Goal: Find specific page/section: Find specific page/section

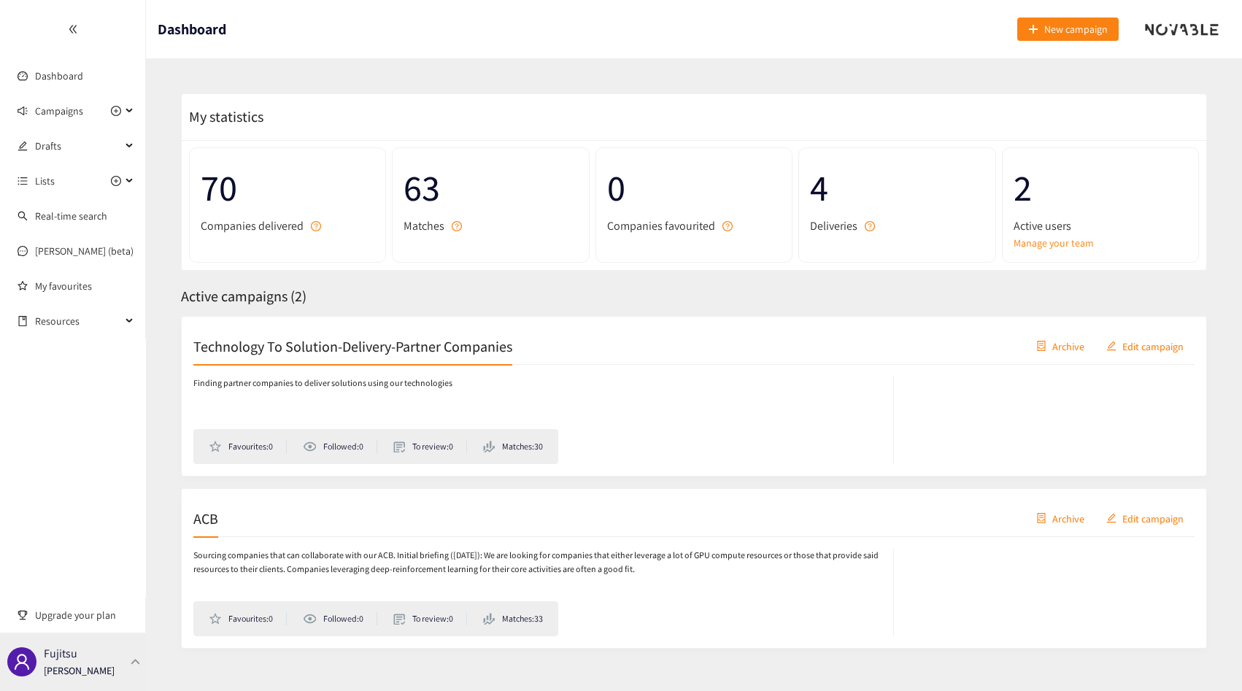
click at [107, 663] on p "[PERSON_NAME]" at bounding box center [79, 671] width 71 height 16
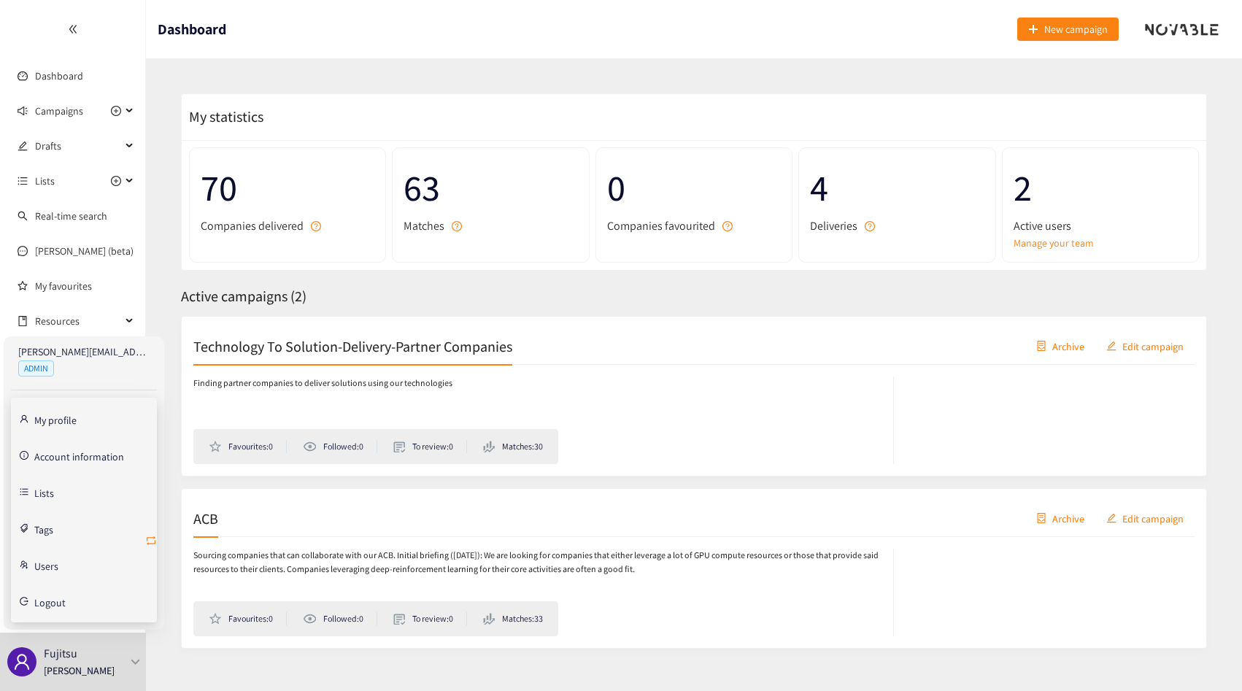
click at [150, 542] on icon "retweet" at bounding box center [151, 541] width 12 height 12
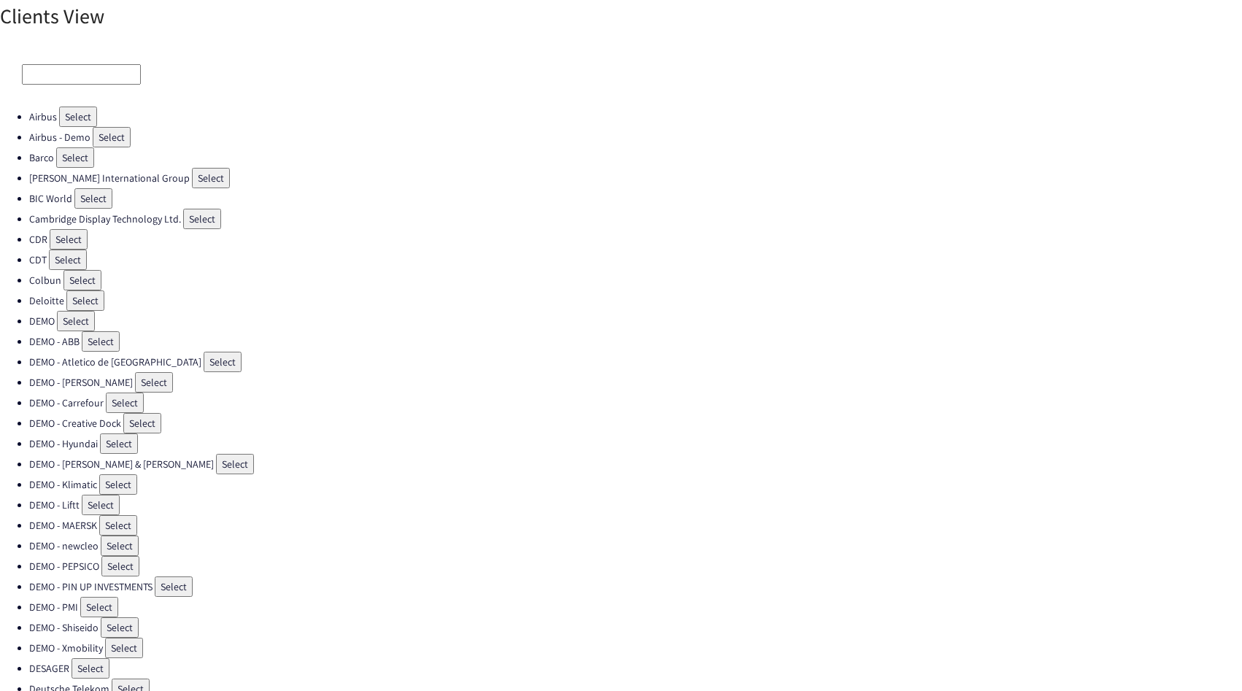
click at [49, 72] on input at bounding box center [81, 74] width 119 height 20
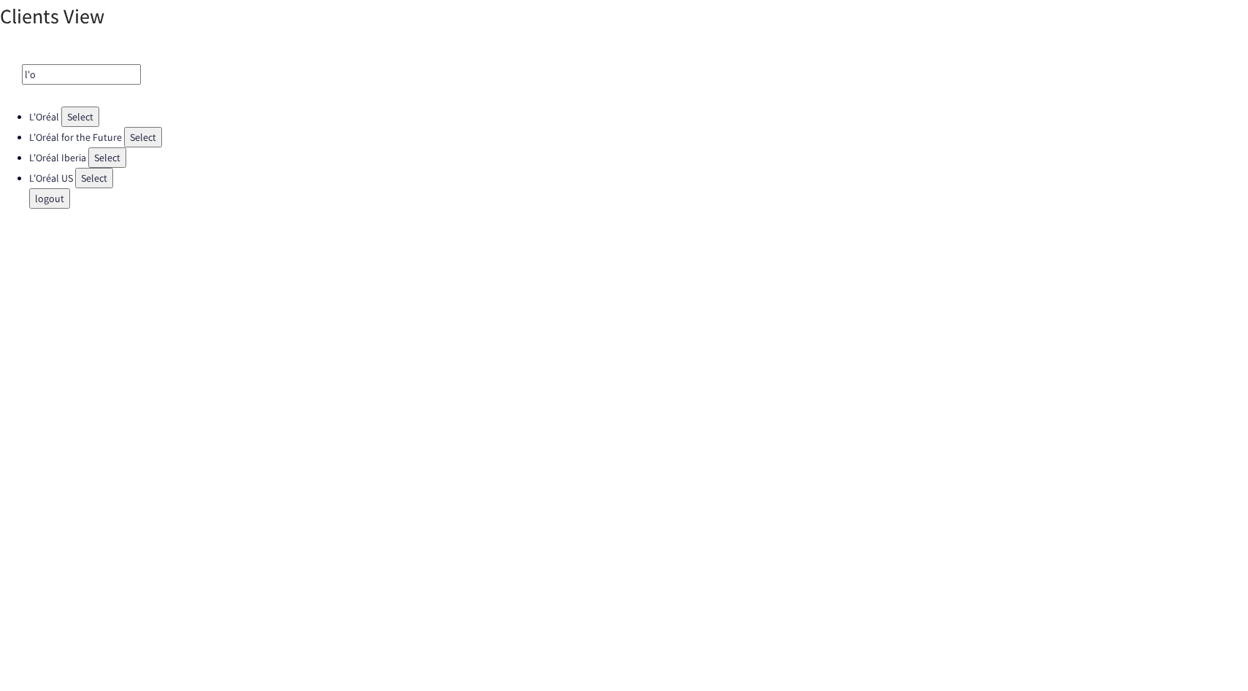
type input "l'o"
click at [73, 119] on button "Select" at bounding box center [80, 117] width 38 height 20
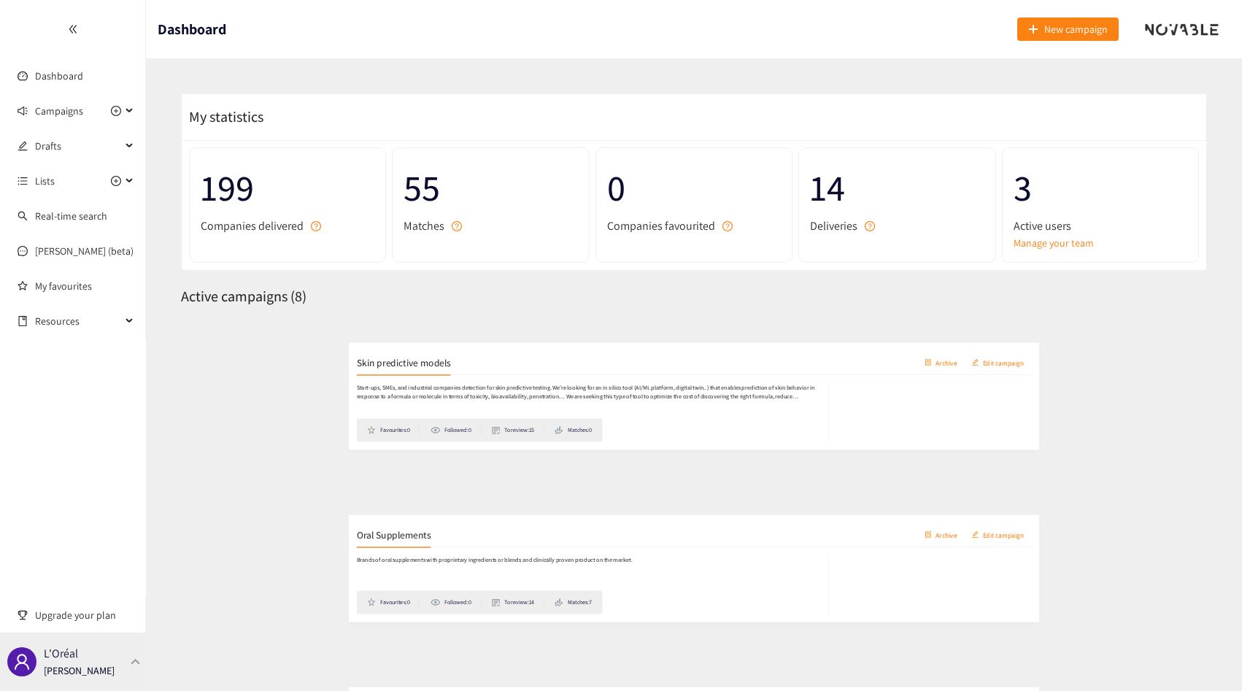
click at [101, 638] on div "L'Oréal Thibaut Jacobs" at bounding box center [73, 662] width 146 height 58
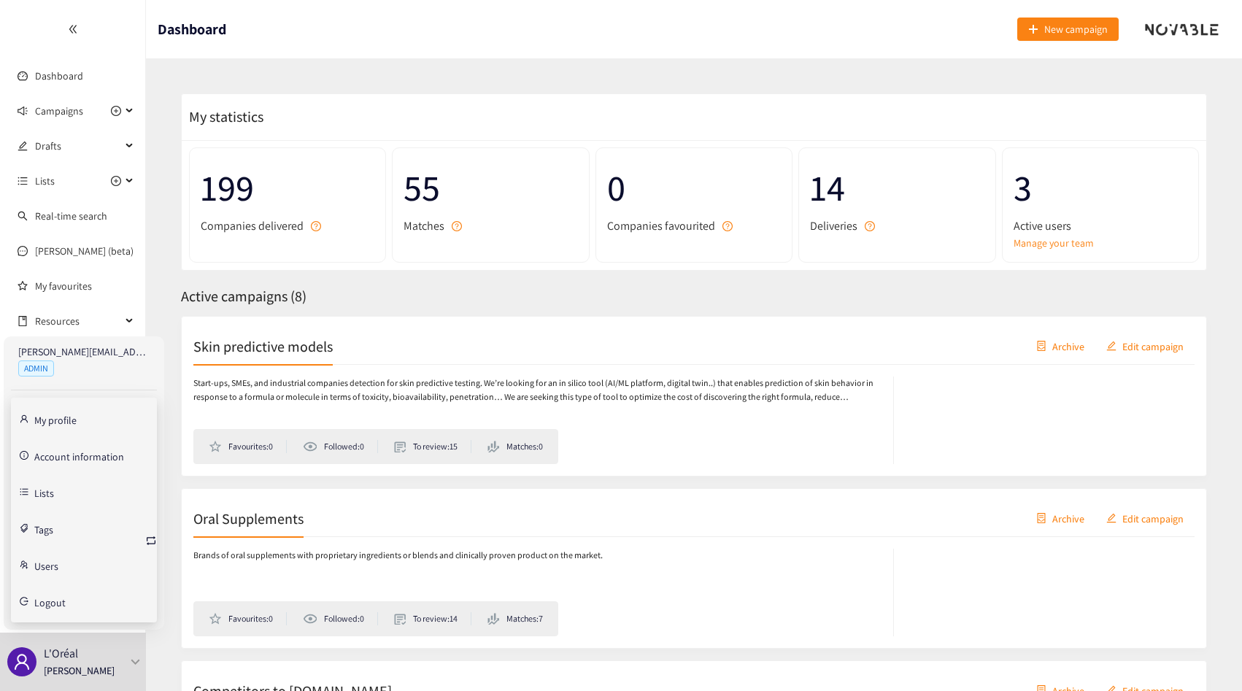
click at [67, 460] on link "Account information" at bounding box center [79, 455] width 90 height 13
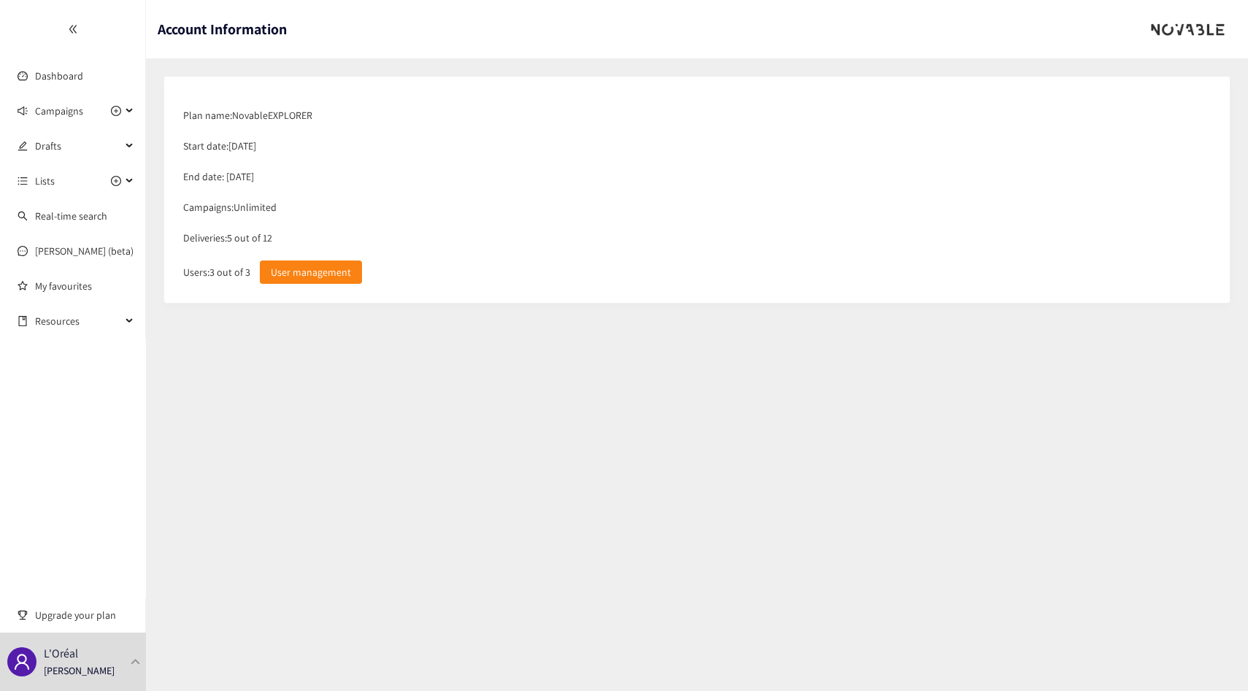
click at [249, 234] on div "Deliveries: 5 out of 12" at bounding box center [697, 238] width 1042 height 31
click at [236, 150] on div "Start date: 22/08/2025" at bounding box center [697, 146] width 1042 height 31
